Goal: Task Accomplishment & Management: Complete application form

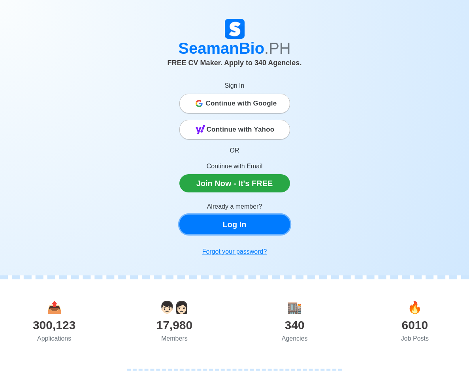
click at [235, 224] on link "Log In" at bounding box center [234, 224] width 111 height 20
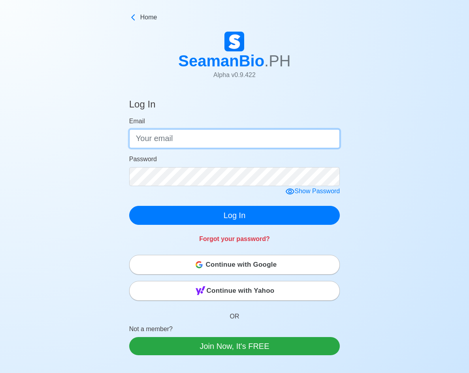
click at [207, 139] on input "Email" at bounding box center [234, 138] width 211 height 19
click at [221, 139] on input "[EMAIL_ADDRESS][DOMAIN_NAME]" at bounding box center [234, 138] width 211 height 19
type input "[EMAIL_ADDRESS][DOMAIN_NAME]"
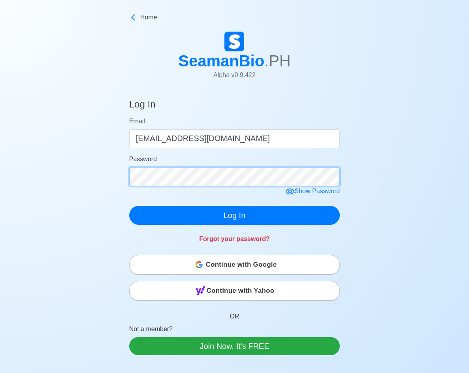
click button "Log In" at bounding box center [234, 215] width 211 height 19
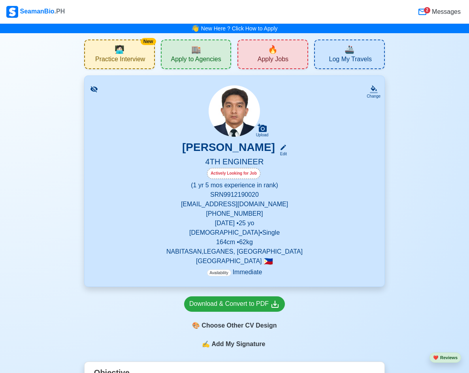
click at [272, 58] on span "Apply Jobs" at bounding box center [273, 60] width 31 height 10
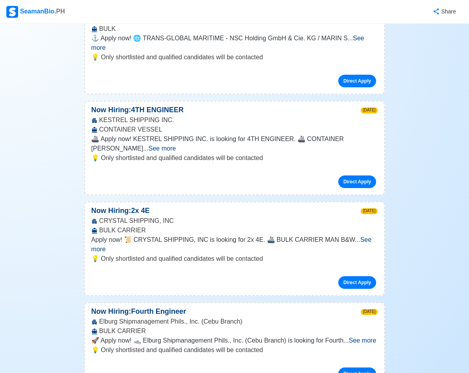
scroll to position [395, 0]
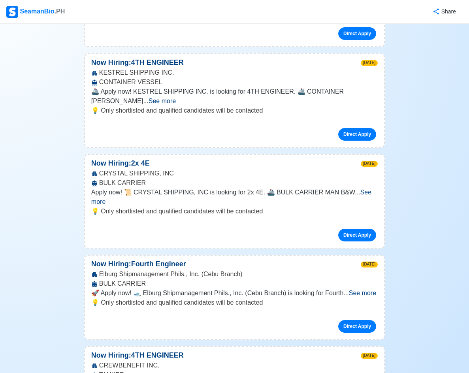
click at [357, 290] on span "See more" at bounding box center [362, 293] width 27 height 7
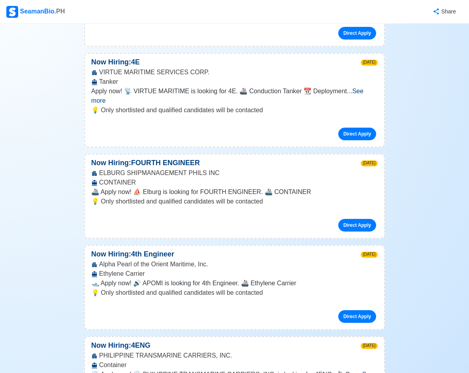
scroll to position [2172, 0]
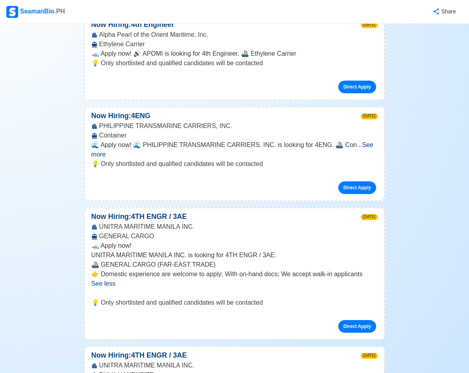
scroll to position [2370, 0]
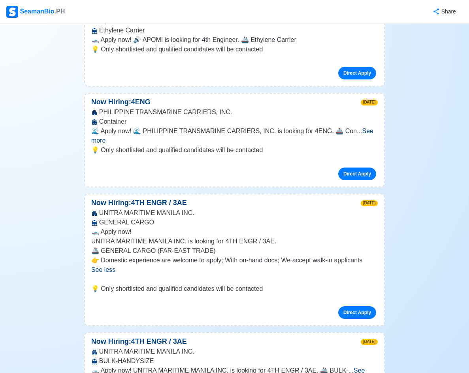
click at [360, 367] on span "See more" at bounding box center [228, 375] width 274 height 16
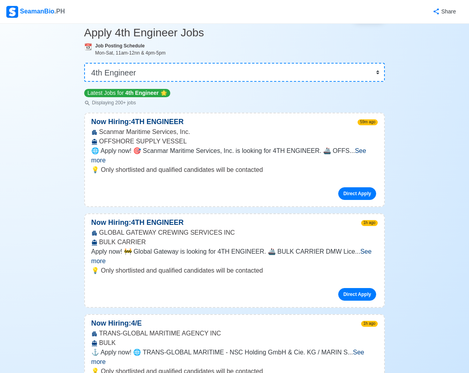
scroll to position [0, 0]
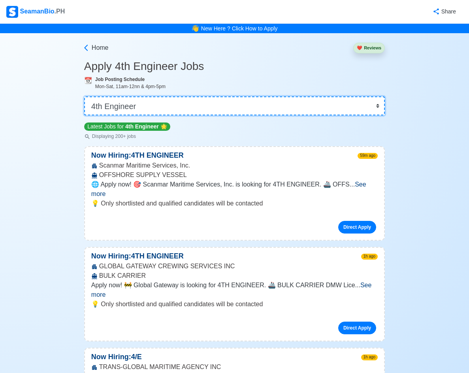
click at [374, 109] on select "👉 Select Rank or Position Master Chief Officer 2nd Officer 3rd Officer Junior O…" at bounding box center [234, 105] width 301 height 19
click at [85, 96] on select "👉 Select Rank or Position Master Chief Officer 2nd Officer 3rd Officer Junior O…" at bounding box center [234, 105] width 301 height 19
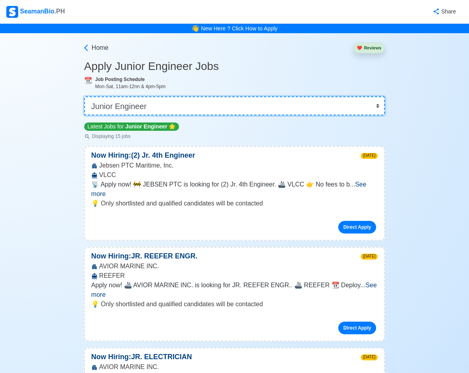
click at [378, 103] on select "👉 Select Rank or Position Master Chief Officer 2nd Officer 3rd Officer Junior O…" at bounding box center [234, 105] width 301 height 19
select select "Others"
click at [85, 96] on select "👉 Select Rank or Position Master Chief Officer 2nd Officer 3rd Officer Junior O…" at bounding box center [234, 105] width 301 height 19
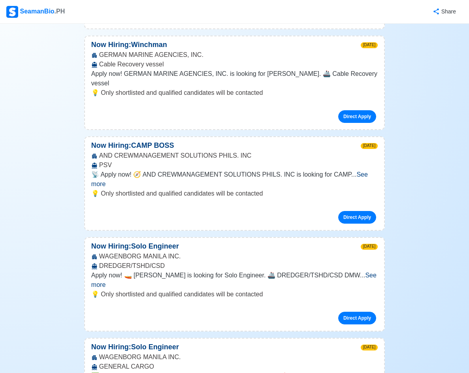
scroll to position [592, 0]
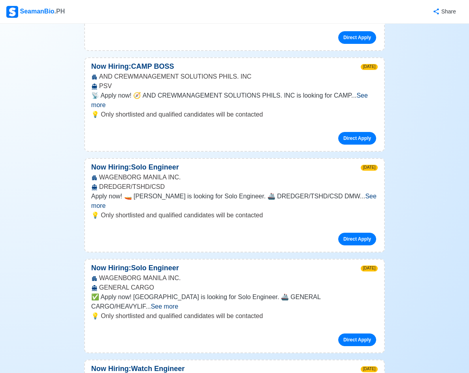
click at [178, 303] on span "See more" at bounding box center [164, 306] width 27 height 7
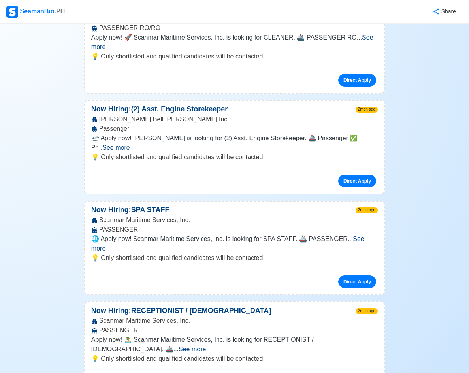
scroll to position [3081, 0]
